Goal: Navigation & Orientation: Find specific page/section

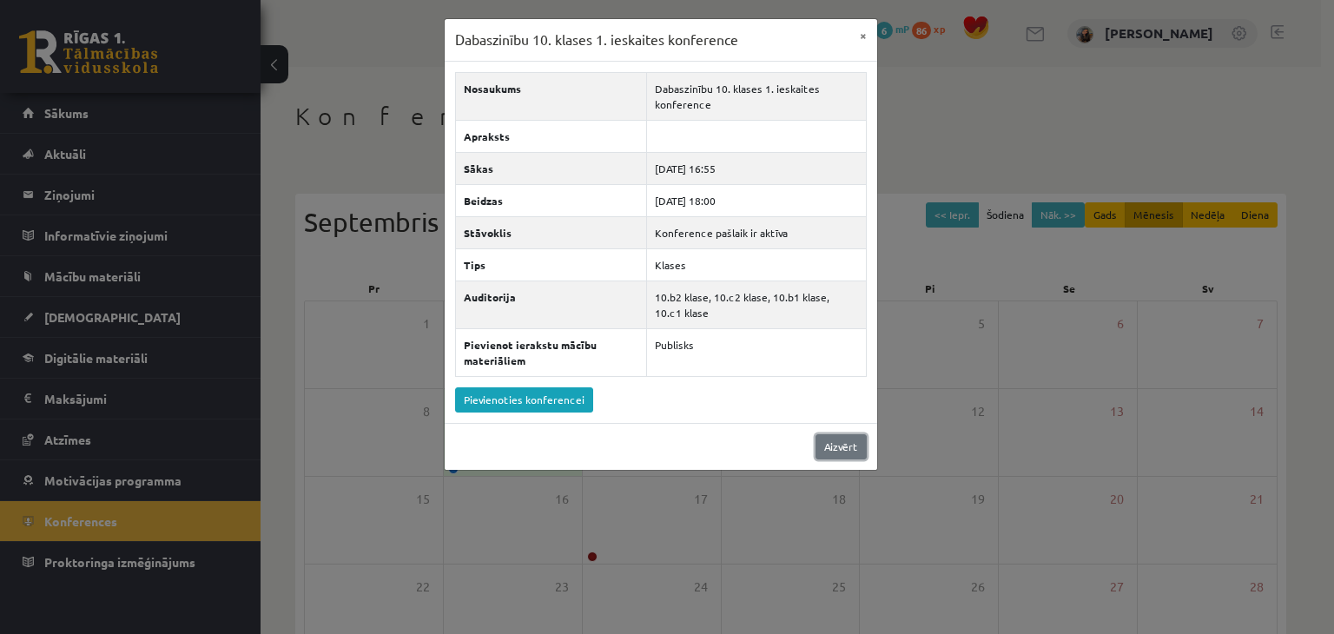
click at [847, 444] on link "Aizvērt" at bounding box center [841, 446] width 51 height 25
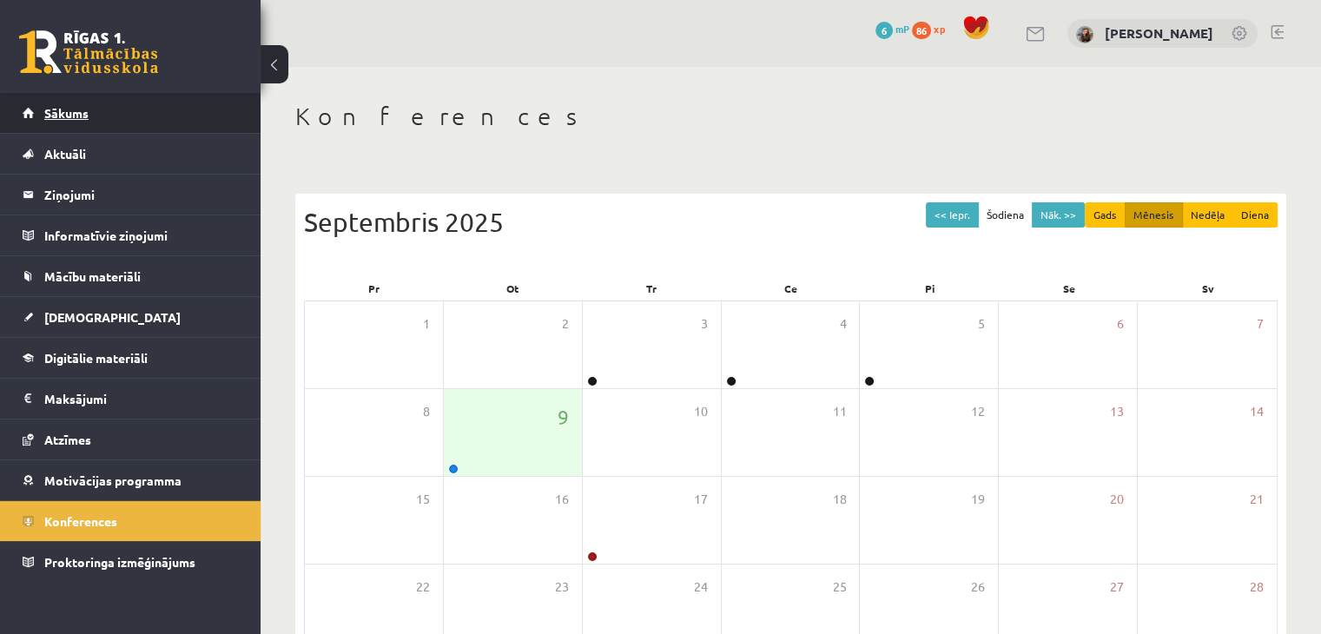
click at [66, 127] on link "Sākums" at bounding box center [131, 113] width 216 height 40
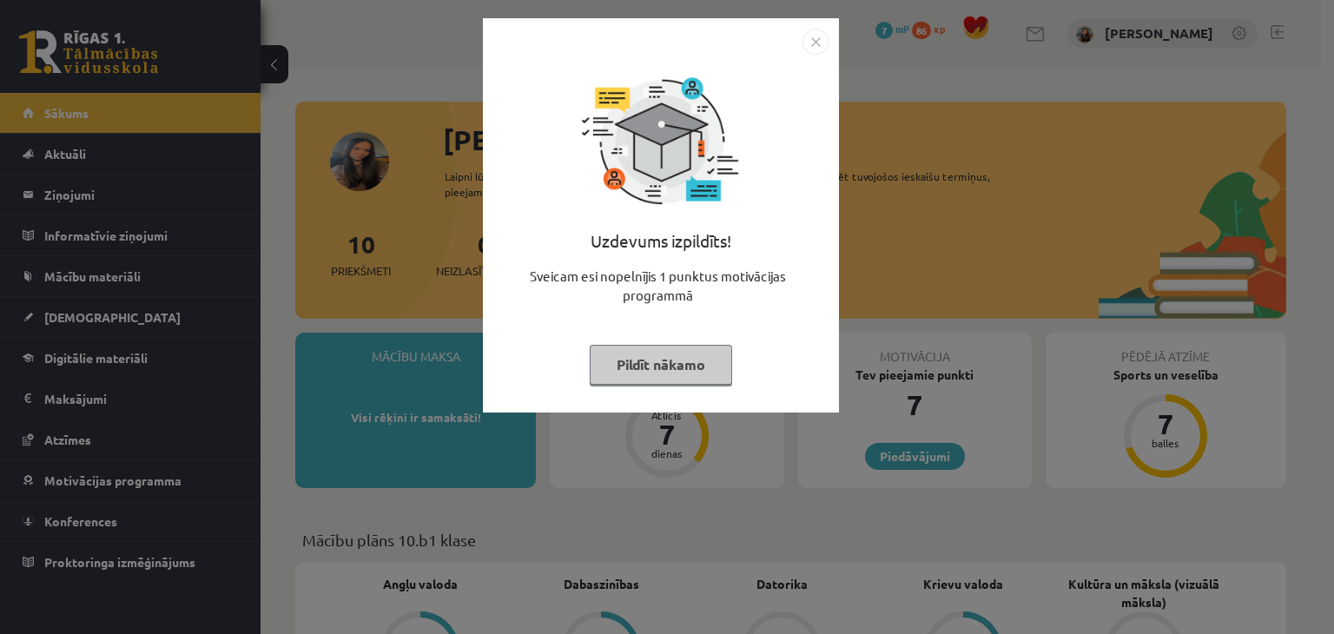
click at [636, 364] on button "Pildīt nākamo" at bounding box center [661, 365] width 142 height 40
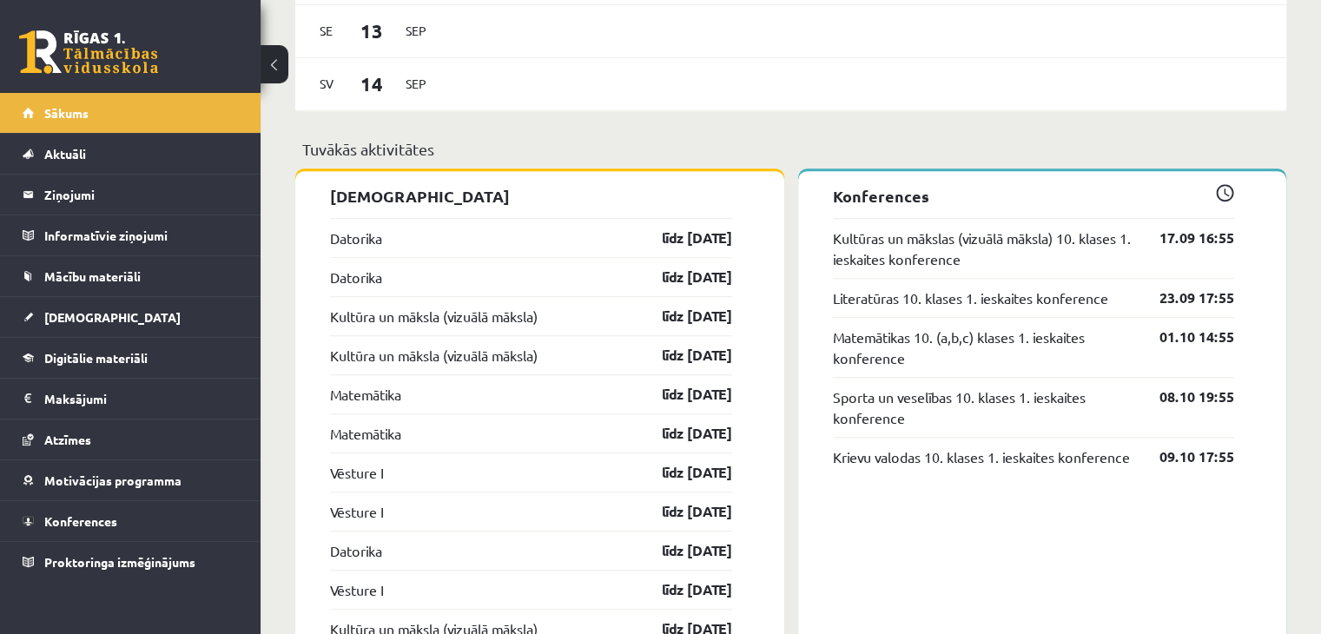
scroll to position [1303, 0]
